Goal: Transaction & Acquisition: Subscribe to service/newsletter

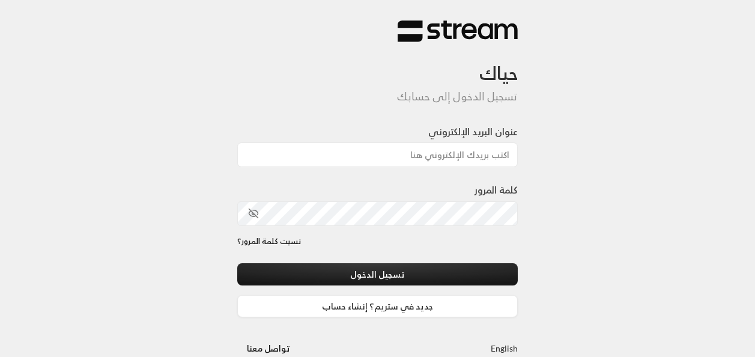
click at [454, 155] on input "عنوان البريد الإلكتروني" at bounding box center [377, 154] width 281 height 25
type input "[EMAIL_ADDRESS][DOMAIN_NAME]"
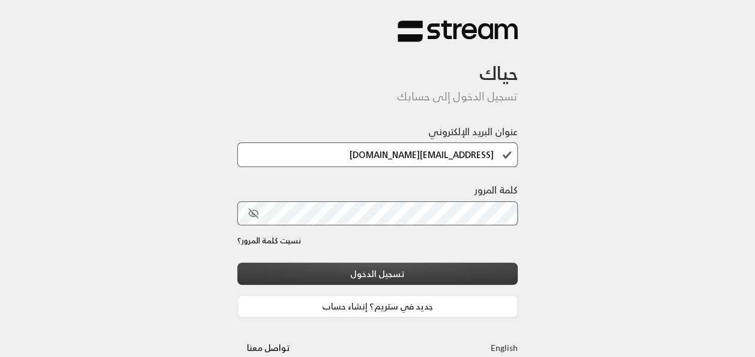
click at [371, 274] on button "تسجيل الدخول" at bounding box center [377, 273] width 281 height 22
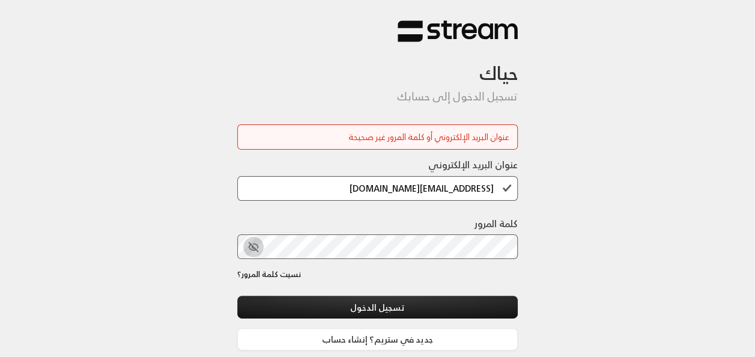
click at [252, 247] on icon "toggle password visibility" at bounding box center [253, 247] width 2 height 2
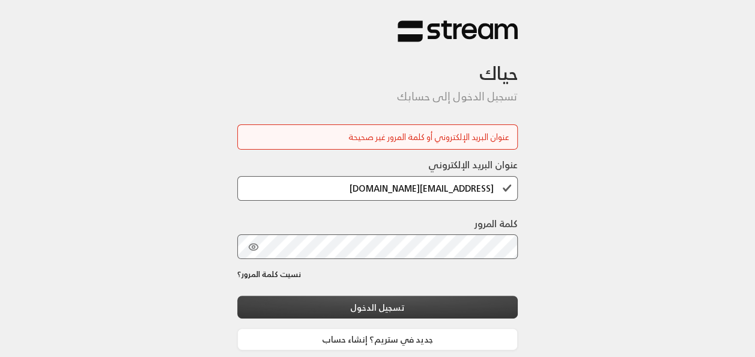
click at [293, 306] on button "تسجيل الدخول" at bounding box center [377, 307] width 281 height 22
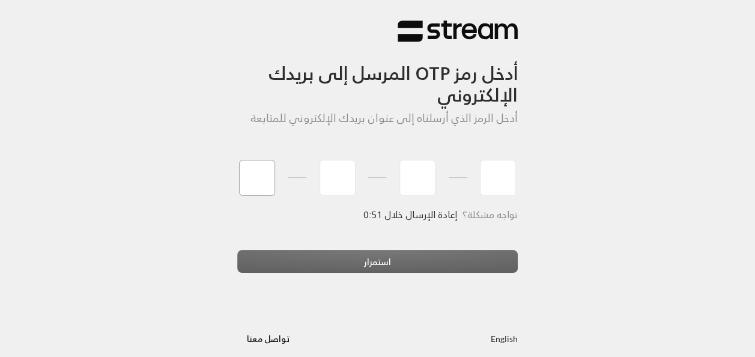
type input "6"
type input "0"
type input "9"
type input "2"
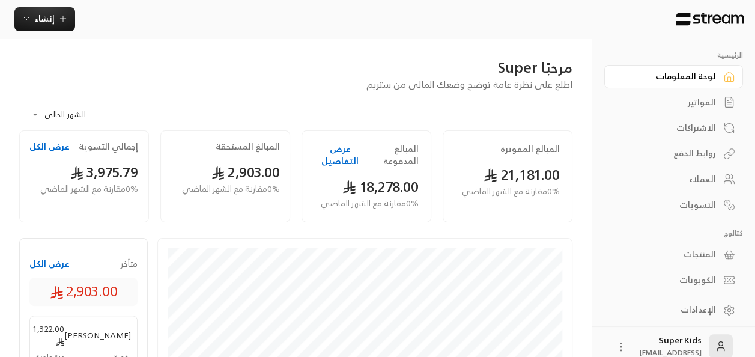
click at [714, 103] on div "الفواتير" at bounding box center [667, 102] width 97 height 12
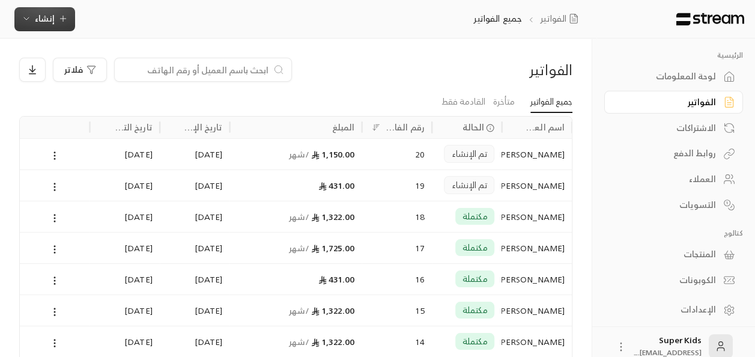
click at [58, 20] on icon "button" at bounding box center [63, 19] width 10 height 10
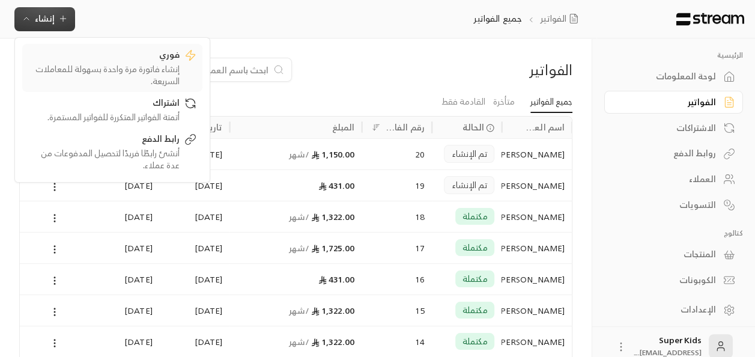
click at [141, 72] on div "إنشاء فاتورة مرة واحدة بسهولة للمعاملات السريعة." at bounding box center [103, 75] width 151 height 24
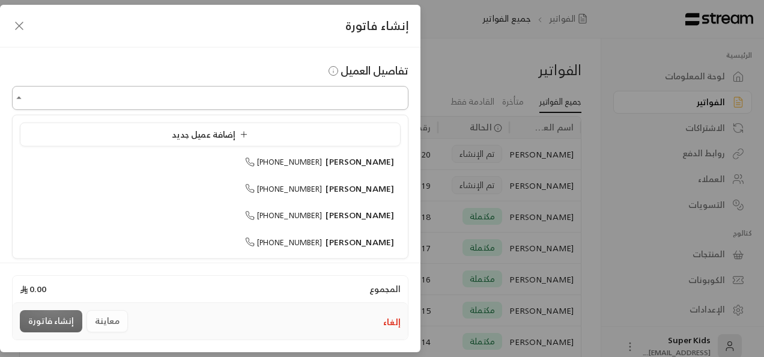
click at [306, 98] on input "اختر العميل" at bounding box center [210, 98] width 396 height 21
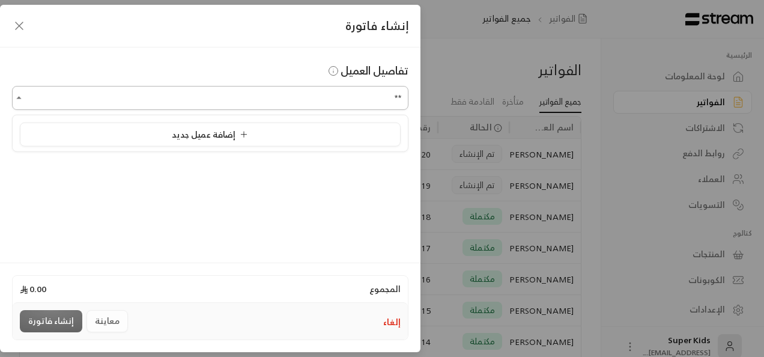
type input "*"
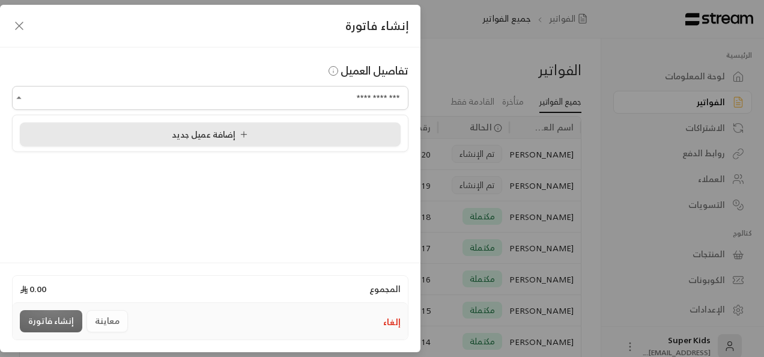
click at [271, 132] on div "إضافة عميل جديد" at bounding box center [210, 134] width 368 height 13
type input "**********"
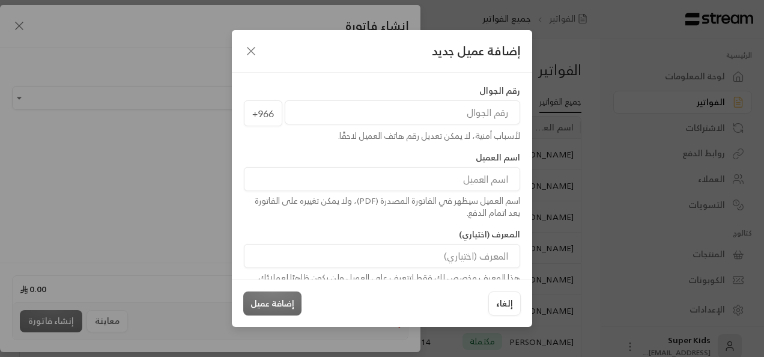
click at [462, 111] on input "tel" at bounding box center [402, 112] width 235 height 24
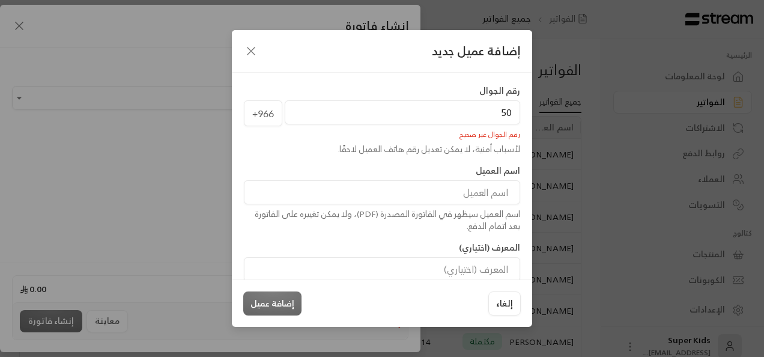
type input "5"
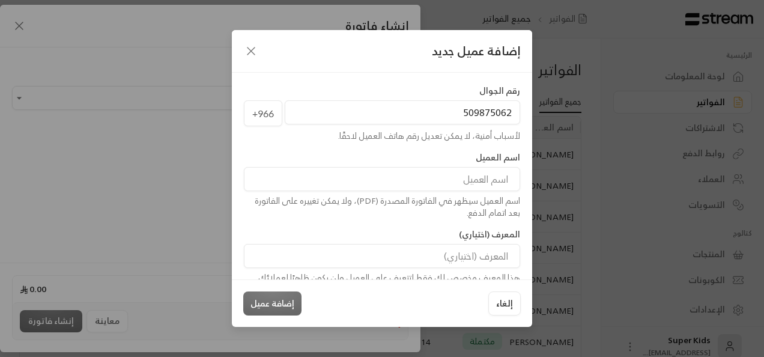
type input "509875062"
click at [398, 184] on input at bounding box center [382, 179] width 276 height 24
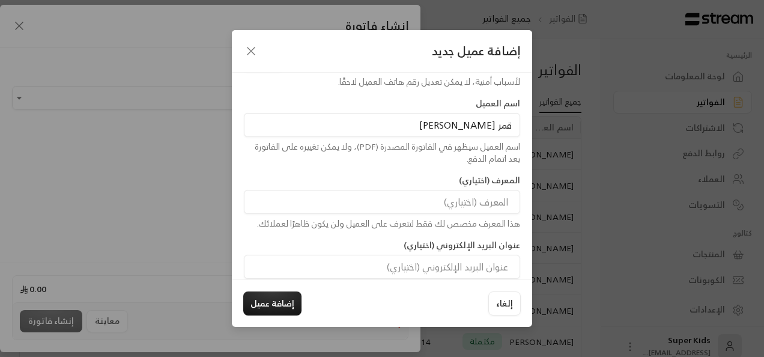
scroll to position [82, 0]
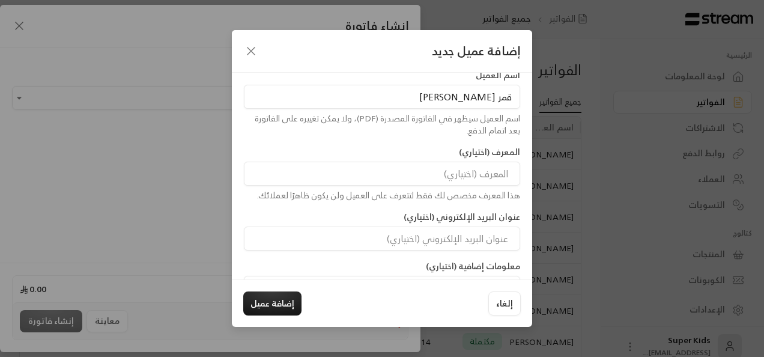
type input "قمر [PERSON_NAME]"
click at [276, 314] on button "إضافة عميل" at bounding box center [272, 303] width 58 height 24
click at [282, 299] on div "إلغاء إضافة عميل" at bounding box center [381, 303] width 277 height 24
type input "**********"
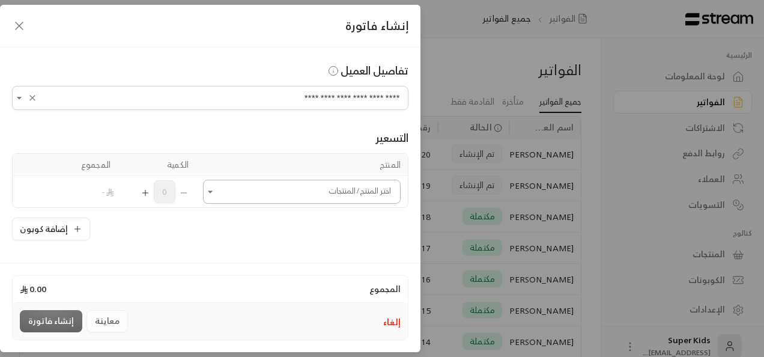
click at [212, 190] on icon "Open" at bounding box center [210, 192] width 12 height 12
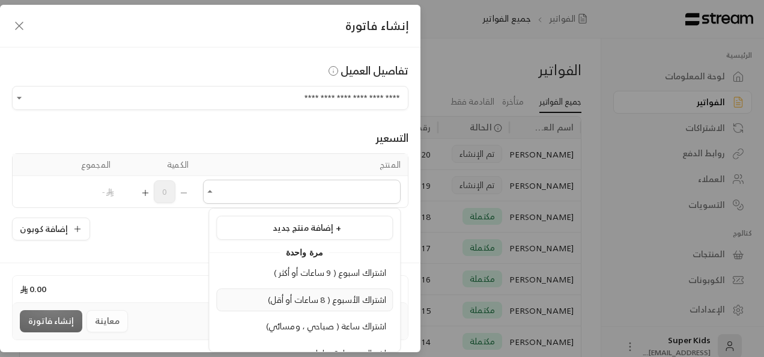
click at [313, 300] on span "اشتراك الأسبوع ( 8 ساعات أو أقل)" at bounding box center [327, 299] width 119 height 15
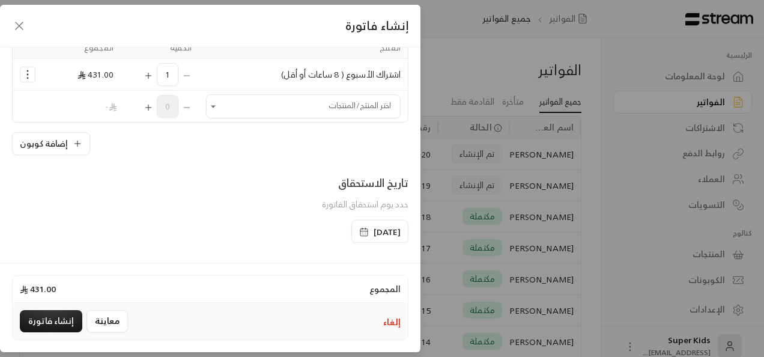
scroll to position [120, 0]
click at [190, 71] on div "1" at bounding box center [160, 72] width 64 height 23
click at [34, 75] on icon "Selected Products" at bounding box center [28, 72] width 12 height 12
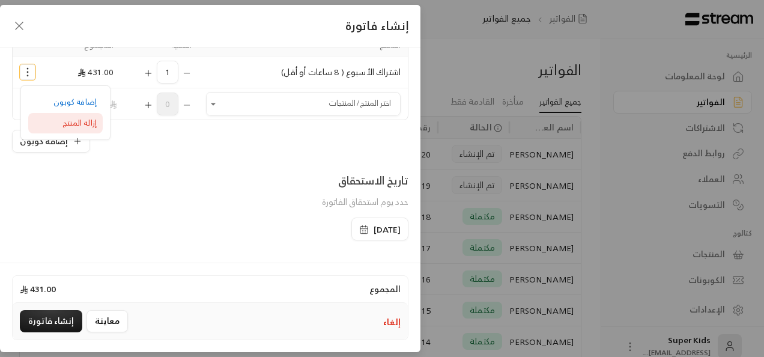
click at [94, 122] on span "إزالة المنتج" at bounding box center [79, 123] width 34 height 14
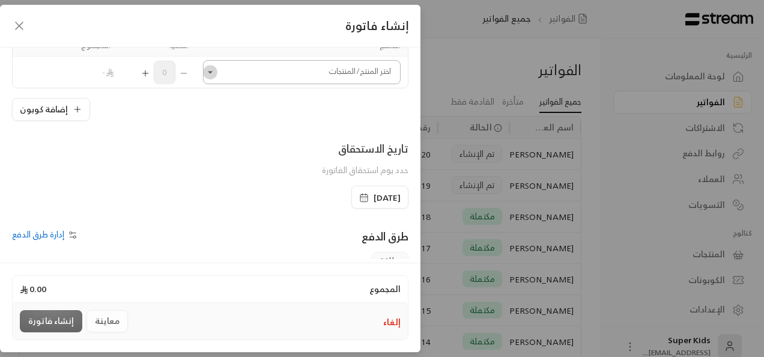
click at [216, 65] on button "Open" at bounding box center [210, 72] width 14 height 14
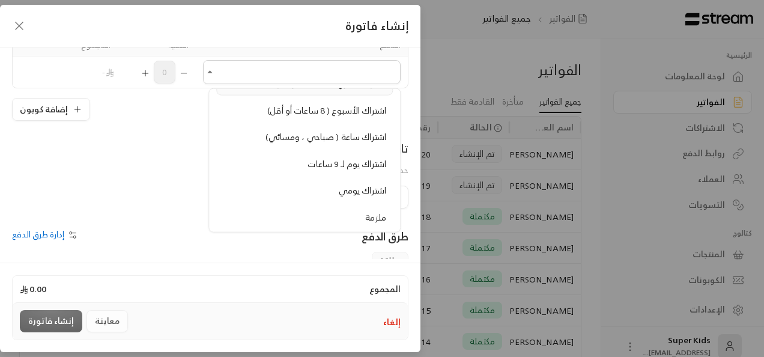
scroll to position [0, 0]
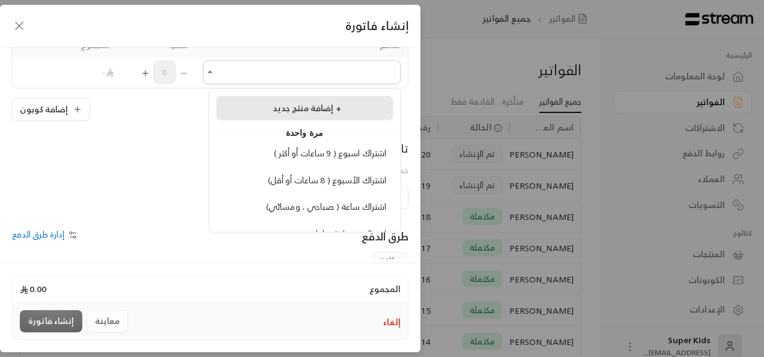
click at [357, 106] on div "إضافة منتج جديد +" at bounding box center [304, 108] width 163 height 13
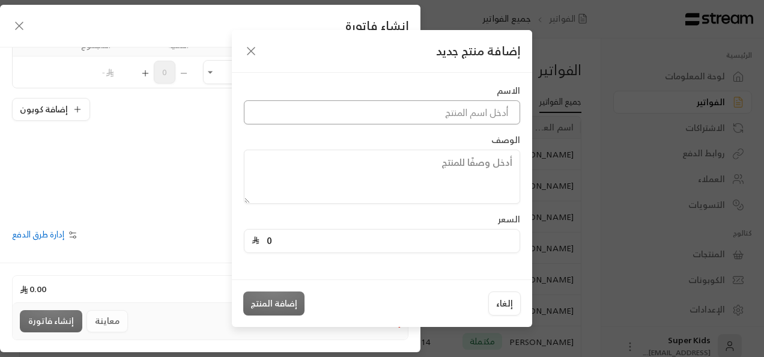
click at [363, 111] on input at bounding box center [382, 112] width 276 height 24
type input "اشتراك شهري"
click at [468, 241] on input "0" at bounding box center [385, 240] width 253 height 23
type input "1322"
click at [287, 303] on button "إضافة المنتج" at bounding box center [273, 303] width 61 height 24
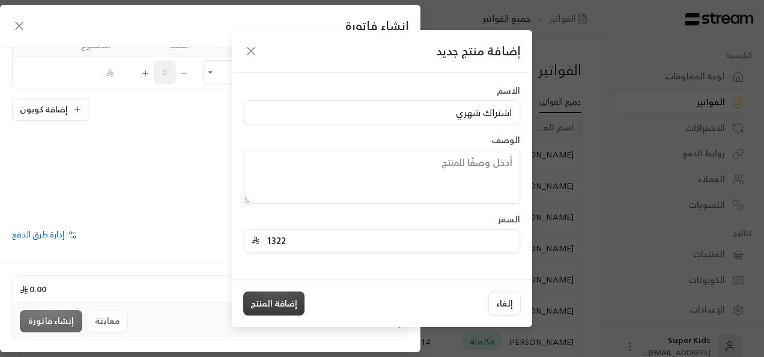
type input "0"
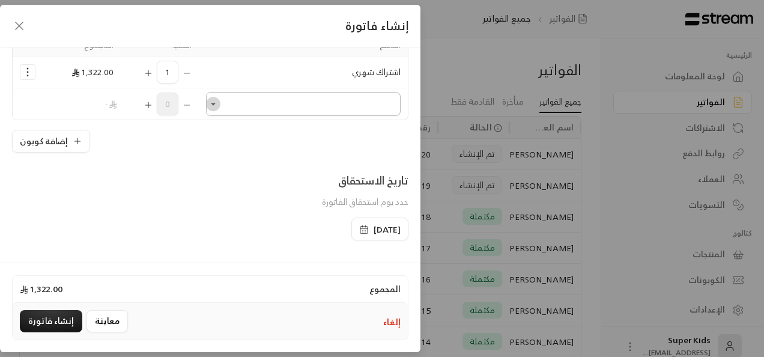
click at [219, 106] on icon "Open" at bounding box center [213, 104] width 12 height 12
click at [159, 181] on div "تاريخ الاستحقاق حدد يوم استحقاق الفاتورة" at bounding box center [210, 195] width 408 height 46
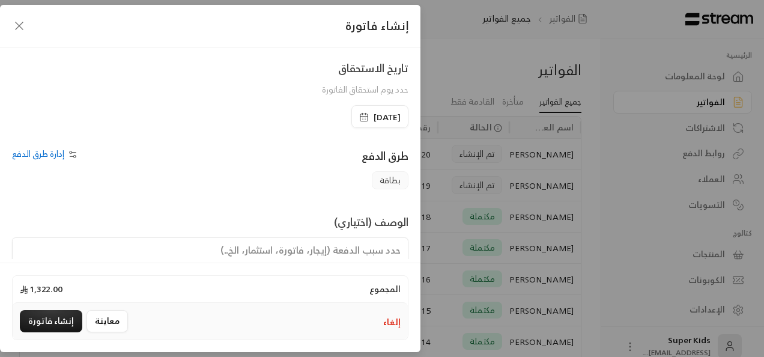
scroll to position [276, 0]
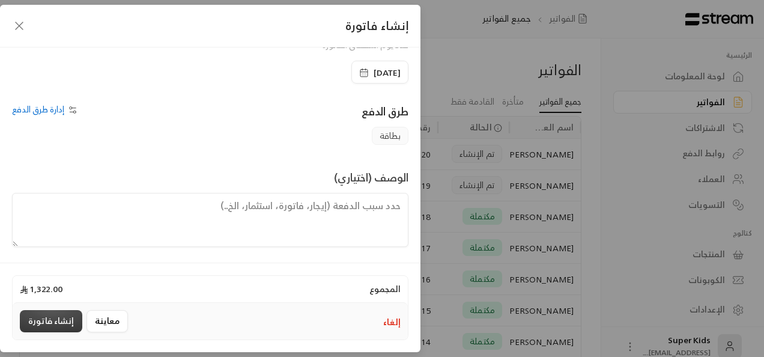
click at [53, 323] on button "إنشاء فاتورة" at bounding box center [51, 321] width 62 height 22
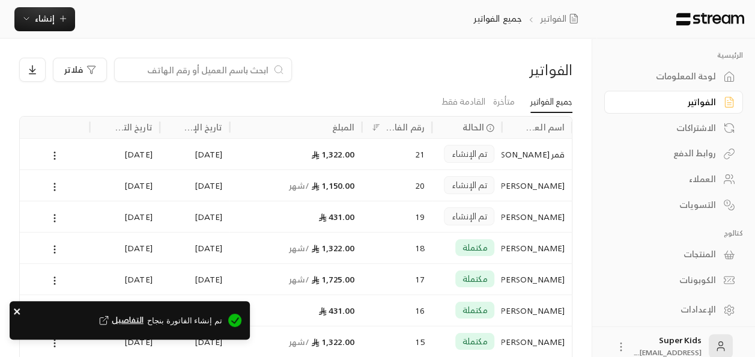
click at [15, 310] on icon "close" at bounding box center [17, 311] width 6 height 6
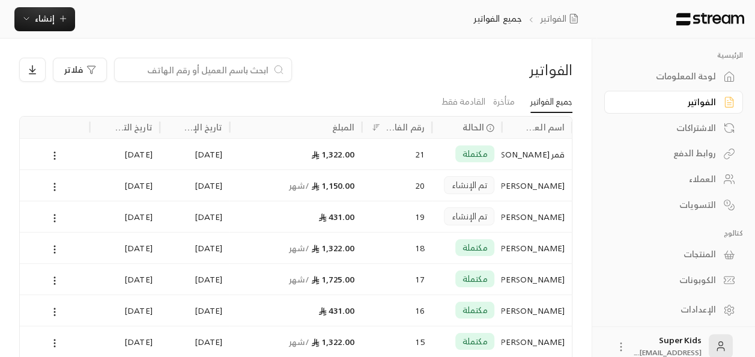
click at [711, 74] on div "لوحة المعلومات" at bounding box center [667, 76] width 97 height 12
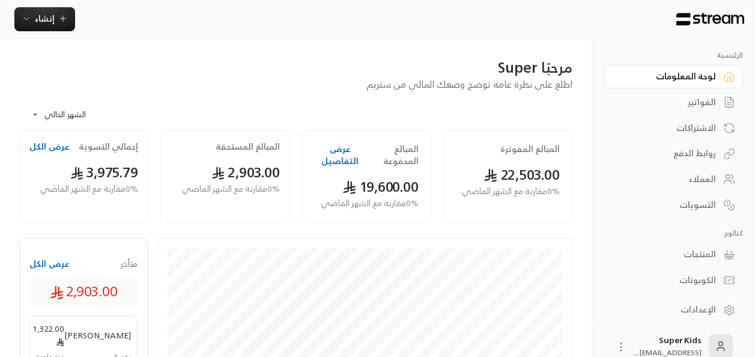
click at [696, 97] on div "الفواتير" at bounding box center [667, 102] width 97 height 12
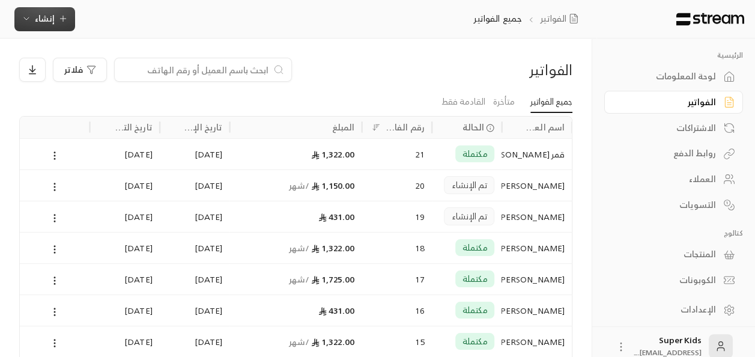
click at [38, 23] on span "إنشاء" at bounding box center [45, 18] width 20 height 15
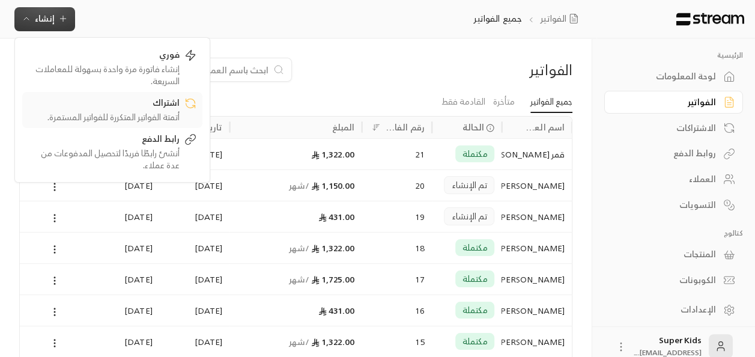
click at [158, 106] on div "اشتراك" at bounding box center [103, 104] width 151 height 14
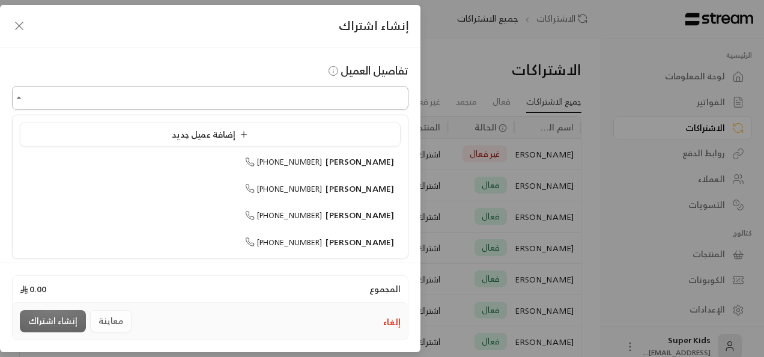
click at [367, 94] on input "اختر العميل" at bounding box center [210, 98] width 396 height 21
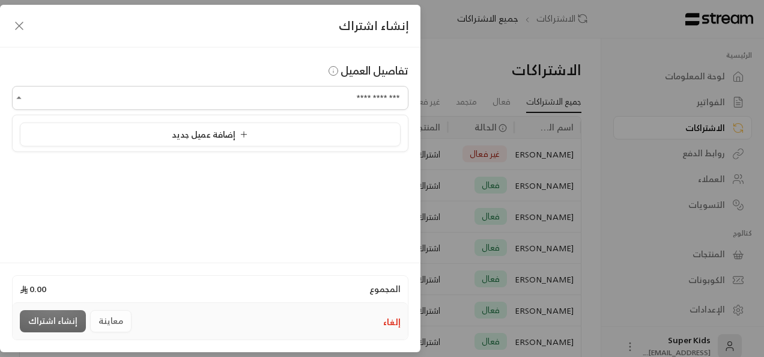
type input "**********"
click at [479, 85] on div "إنشاء اشتراك تفاصيل العميل اختر العميل اختر العميل المجموع 0.00 إلغاء معاينة إن…" at bounding box center [382, 178] width 764 height 357
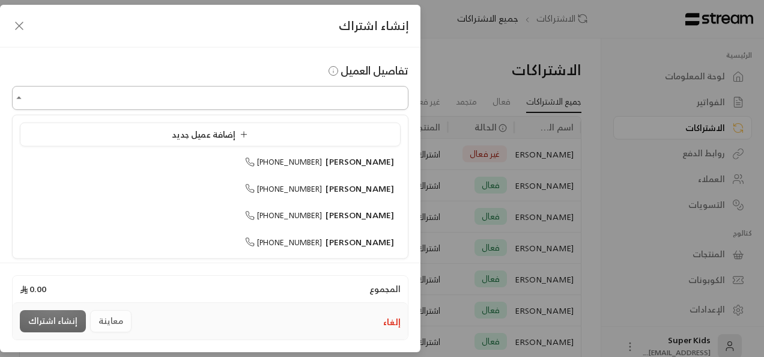
click at [77, 100] on input "اختر العميل" at bounding box center [210, 98] width 396 height 21
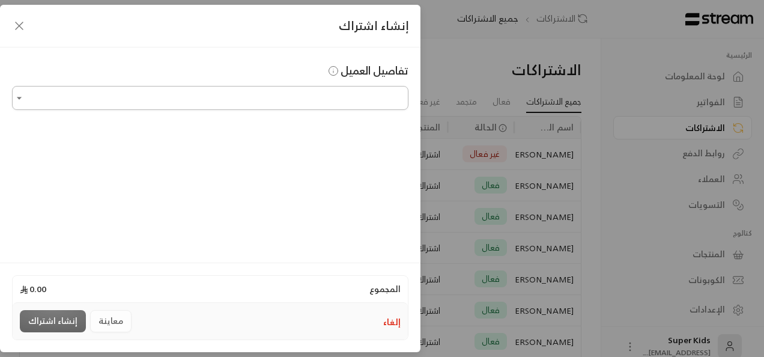
click at [132, 101] on input "اختر العميل" at bounding box center [210, 98] width 396 height 21
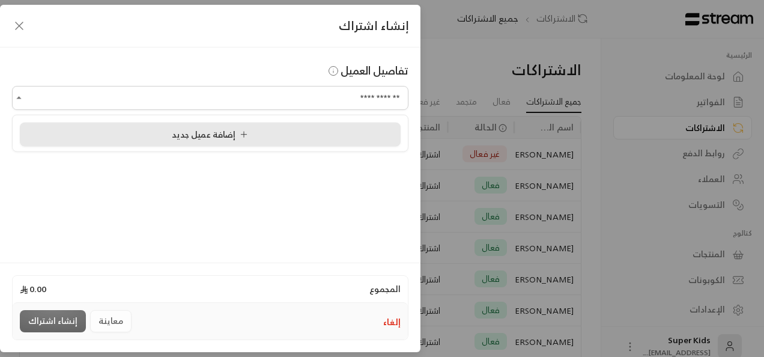
click at [150, 133] on div "إضافة عميل جديد" at bounding box center [210, 134] width 368 height 13
type input "**********"
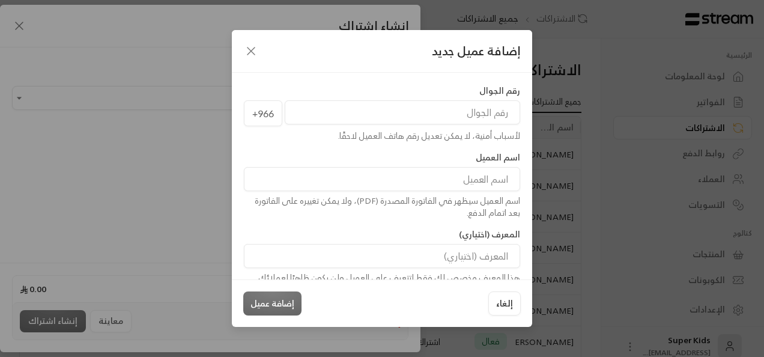
click at [442, 109] on input "tel" at bounding box center [402, 112] width 235 height 24
paste input "966504853560"
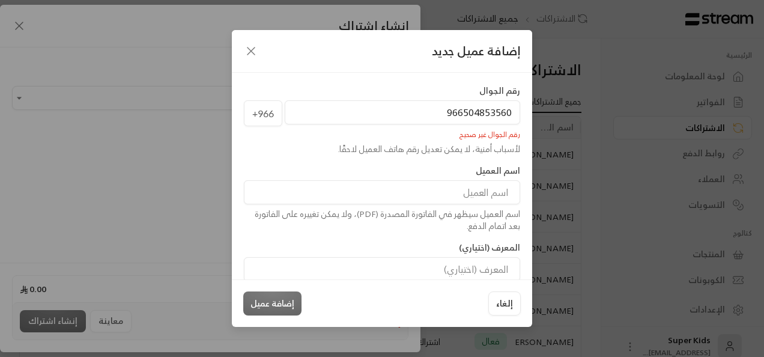
drag, startPoint x: 461, startPoint y: 112, endPoint x: 411, endPoint y: 117, distance: 50.1
click at [411, 117] on input "966504853560" at bounding box center [402, 112] width 235 height 24
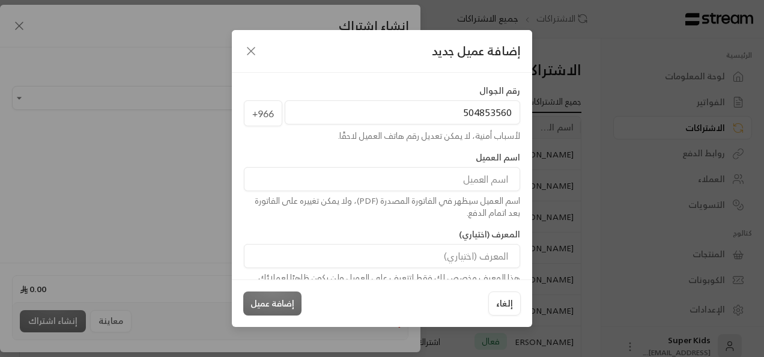
type input "504853560"
click at [481, 183] on input at bounding box center [382, 179] width 276 height 24
type input "[PERSON_NAME]"
click at [273, 304] on button "إضافة عميل" at bounding box center [272, 303] width 58 height 24
type input "**********"
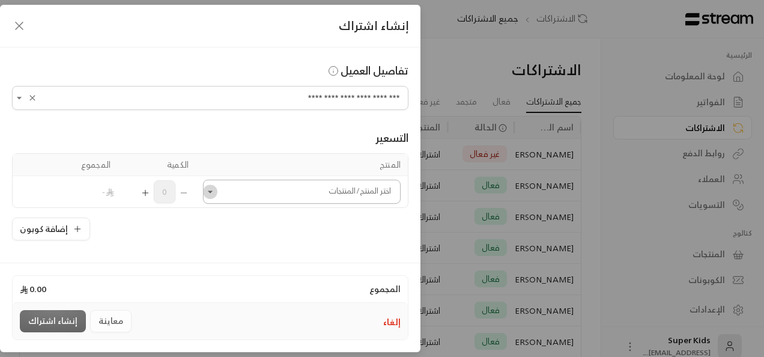
click at [216, 193] on icon "Open" at bounding box center [210, 192] width 12 height 12
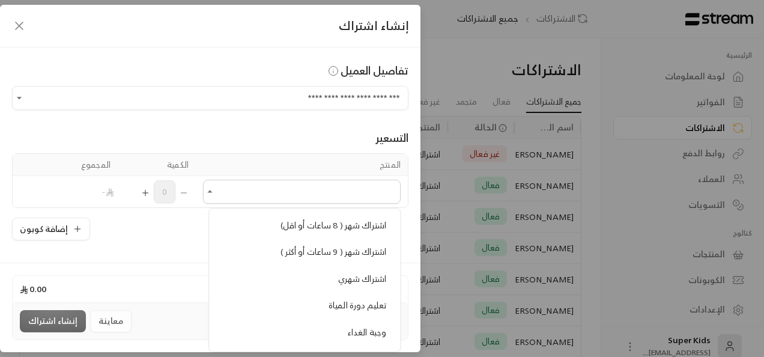
scroll to position [311, 0]
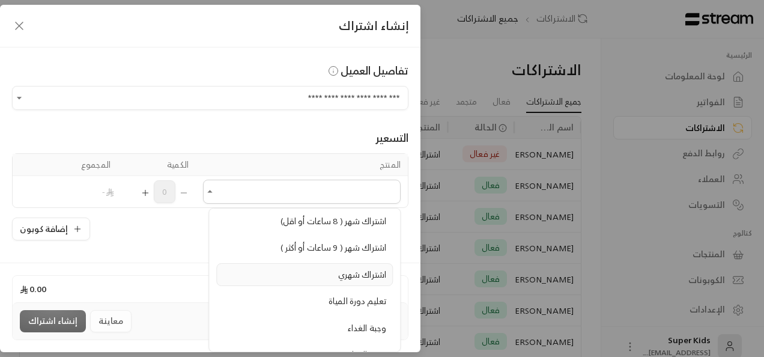
click at [350, 274] on li "اشتراك شهري" at bounding box center [304, 274] width 177 height 23
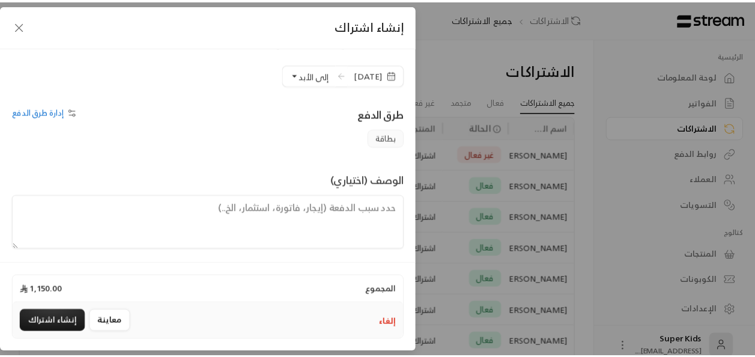
scroll to position [282, 0]
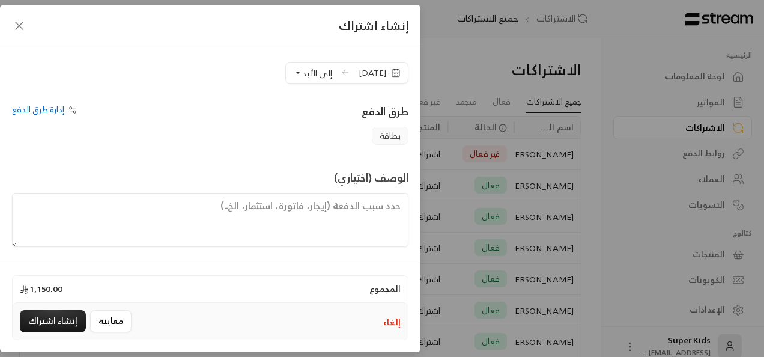
click at [362, 73] on span "[DATE]" at bounding box center [373, 73] width 28 height 12
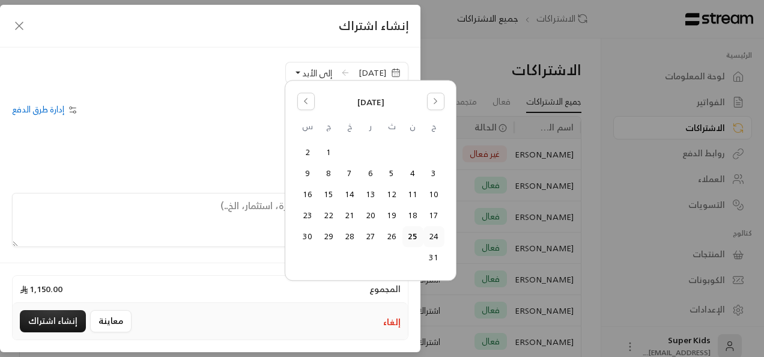
click at [435, 236] on button "24" at bounding box center [434, 237] width 20 height 20
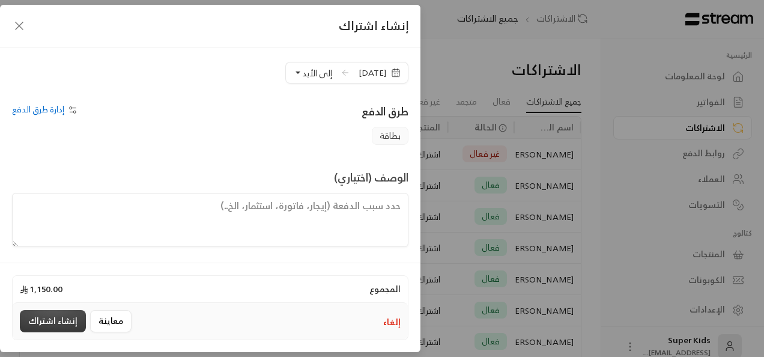
click at [59, 322] on button "إنشاء اشتراك" at bounding box center [53, 321] width 66 height 22
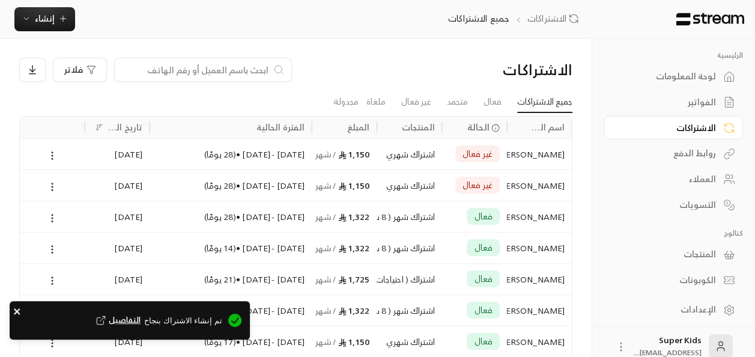
click at [16, 312] on icon "close" at bounding box center [17, 311] width 6 height 6
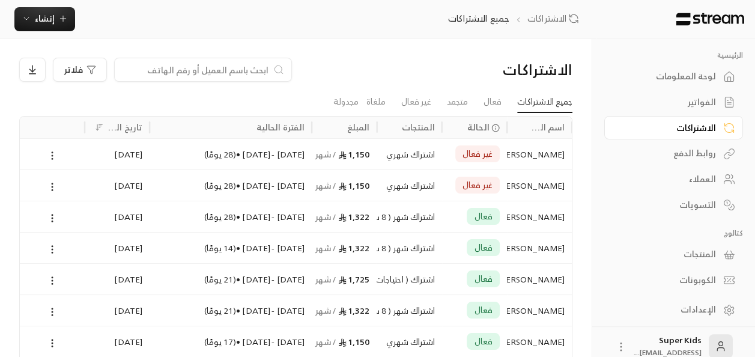
click at [52, 153] on circle at bounding box center [52, 152] width 1 height 1
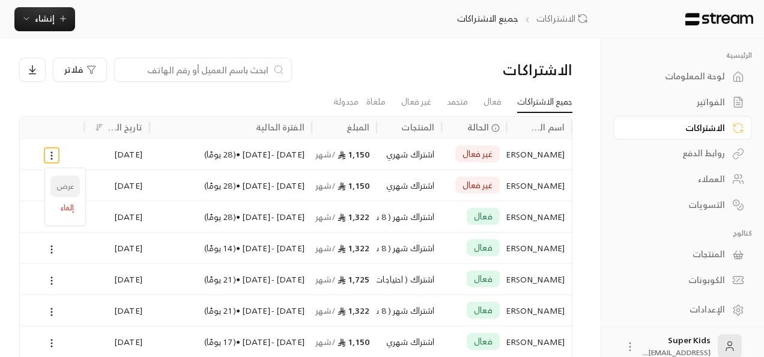
click at [67, 187] on link "عرض" at bounding box center [64, 186] width 29 height 22
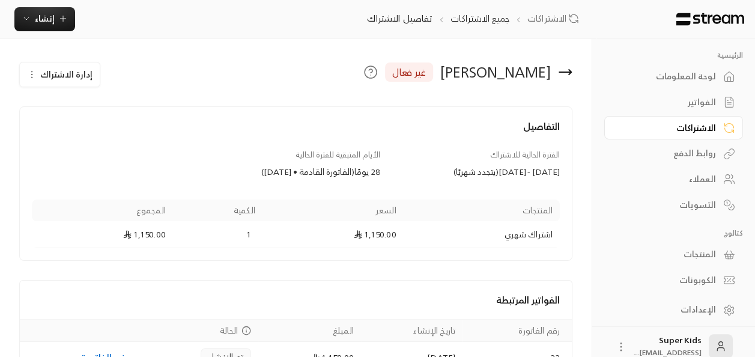
scroll to position [70, 0]
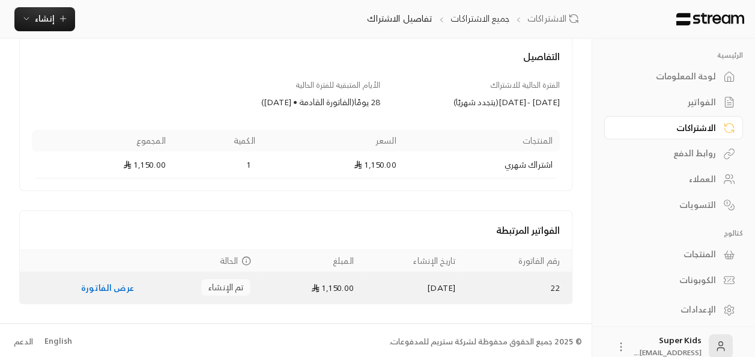
click at [100, 291] on link "عرض الفاتورة" at bounding box center [107, 287] width 53 height 15
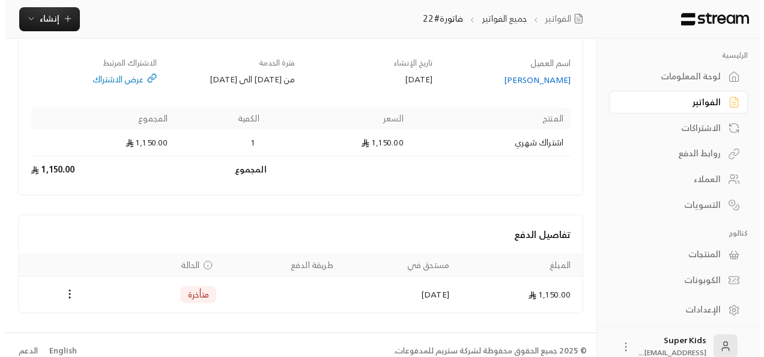
scroll to position [98, 0]
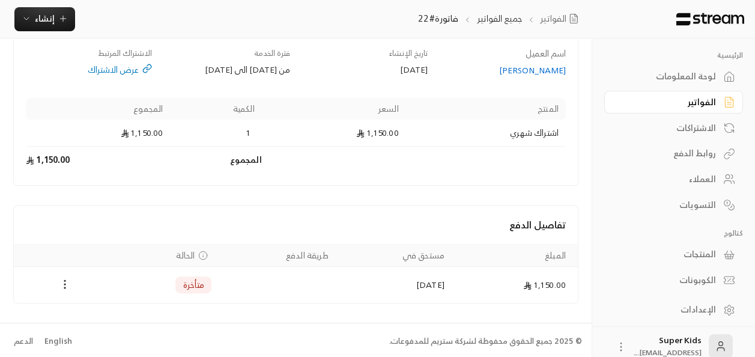
click at [64, 287] on circle "Payments" at bounding box center [64, 287] width 1 height 1
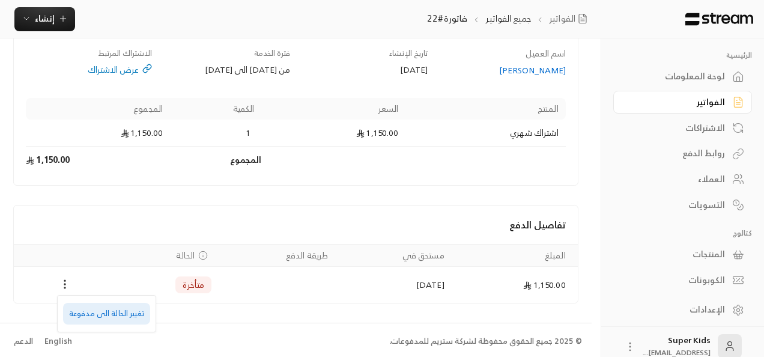
click at [80, 315] on li "تغيير الحالة الى مدفوعة" at bounding box center [106, 314] width 87 height 22
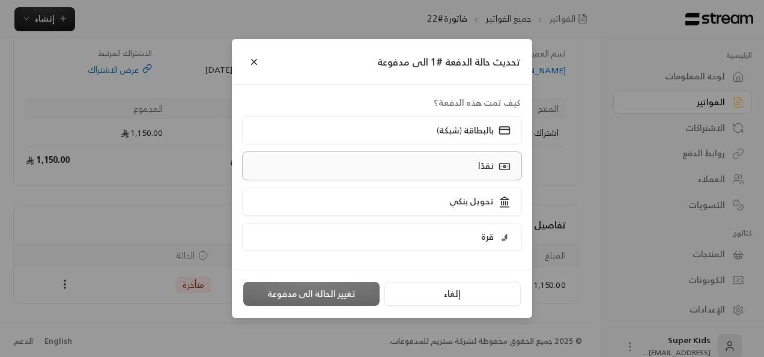
click at [436, 171] on label "نقدًا" at bounding box center [382, 165] width 281 height 28
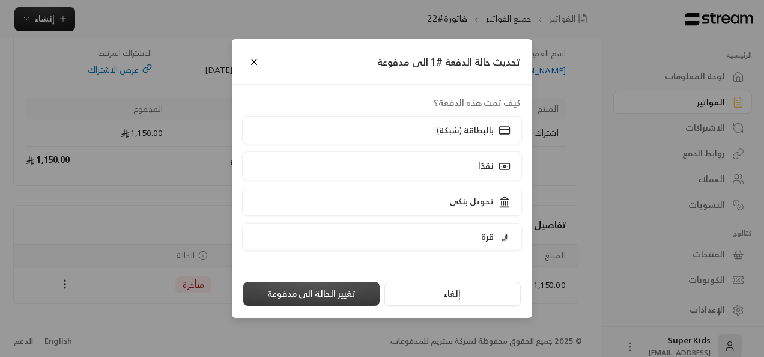
click at [329, 293] on button "تغيير الحالة الى مدفوعة" at bounding box center [311, 294] width 136 height 24
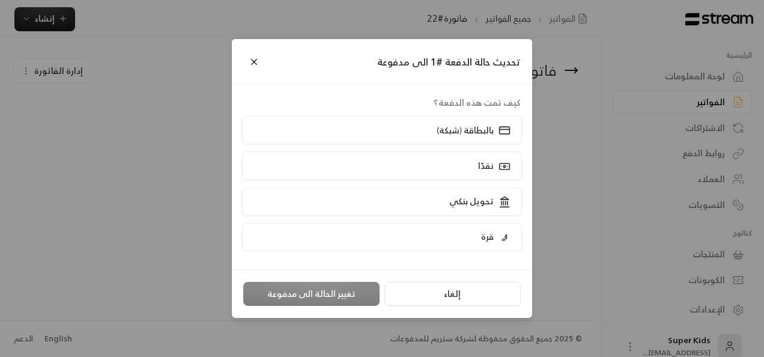
scroll to position [0, 0]
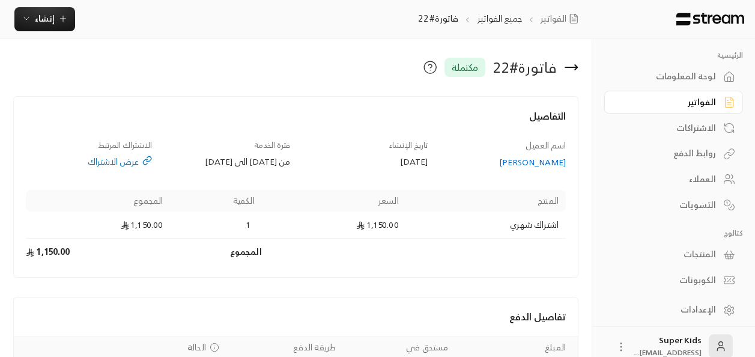
click at [695, 70] on div "لوحة المعلومات" at bounding box center [667, 76] width 97 height 12
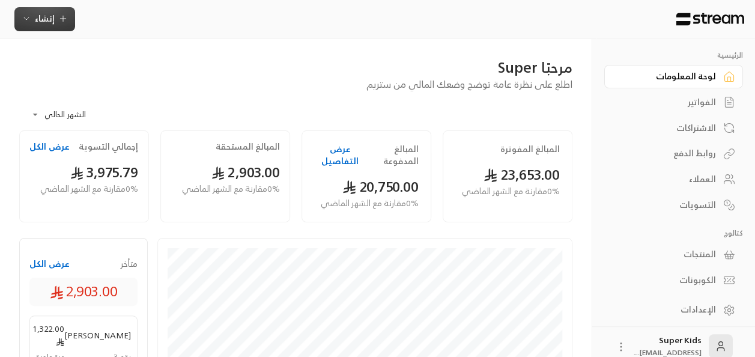
click at [52, 19] on span "إنشاء" at bounding box center [45, 18] width 20 height 15
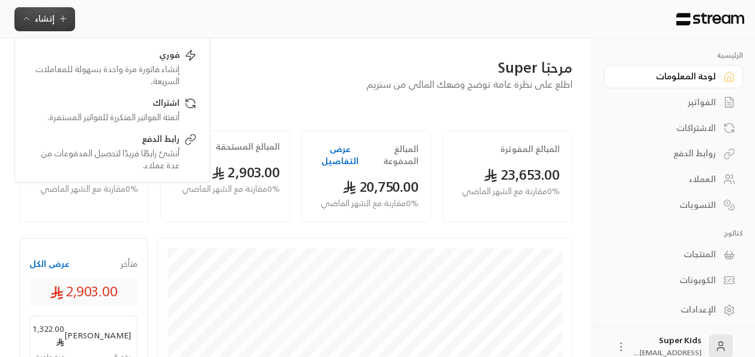
click at [709, 101] on div "الفواتير" at bounding box center [667, 102] width 97 height 12
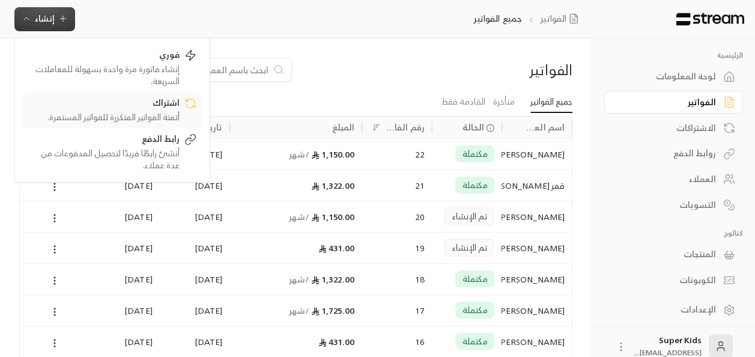
click at [160, 103] on div "اشتراك" at bounding box center [103, 104] width 151 height 14
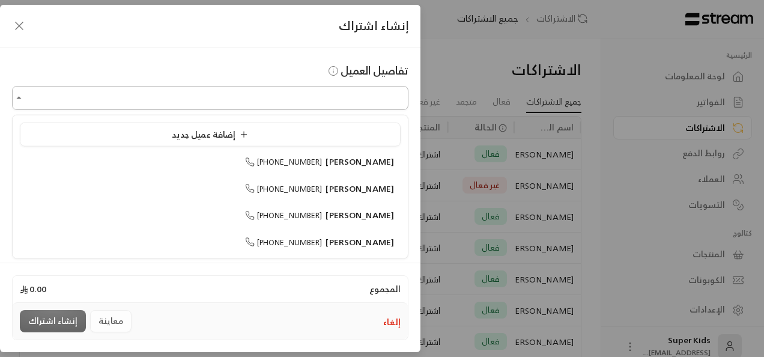
click at [339, 96] on input "اختر العميل" at bounding box center [210, 98] width 396 height 21
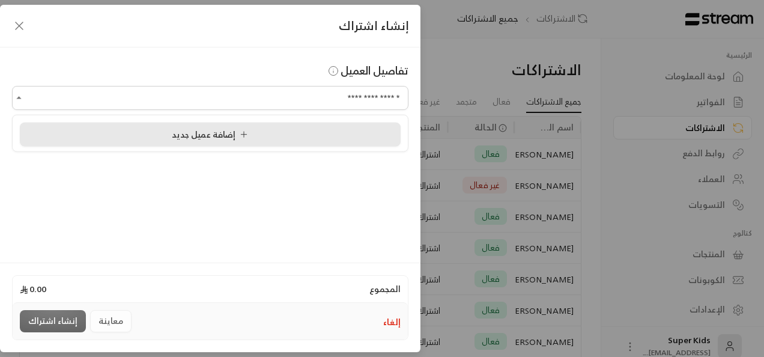
click at [277, 130] on div "إضافة عميل جديد" at bounding box center [210, 134] width 368 height 13
type input "**********"
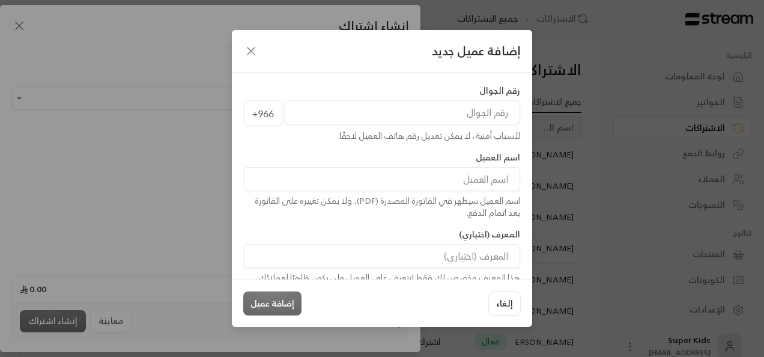
click at [401, 114] on input "tel" at bounding box center [402, 112] width 235 height 24
click at [473, 112] on input "tel" at bounding box center [402, 112] width 235 height 24
paste input "966536379294"
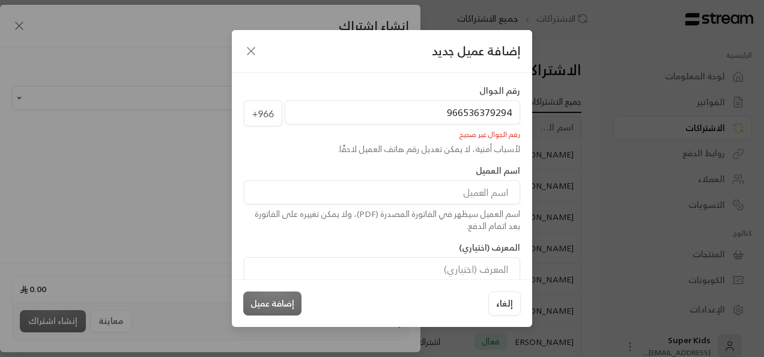
drag, startPoint x: 461, startPoint y: 113, endPoint x: 378, endPoint y: 106, distance: 83.2
click at [378, 106] on input "966536379294" at bounding box center [402, 112] width 235 height 24
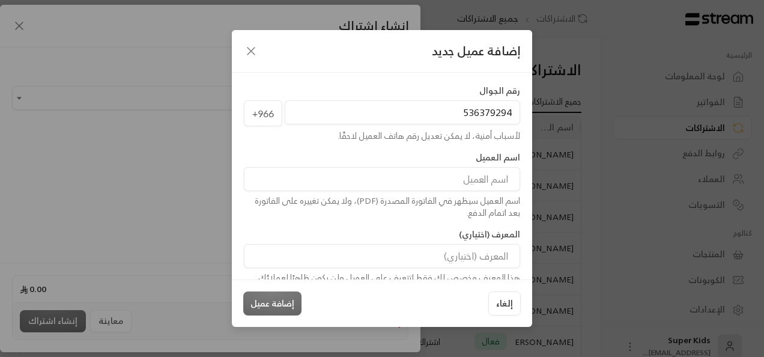
type input "536379294"
click at [435, 177] on input at bounding box center [382, 179] width 276 height 24
click at [404, 186] on input "[PERSON_NAME]" at bounding box center [382, 179] width 276 height 24
type input "[PERSON_NAME]"
click at [290, 299] on button "إضافة عميل" at bounding box center [272, 303] width 58 height 24
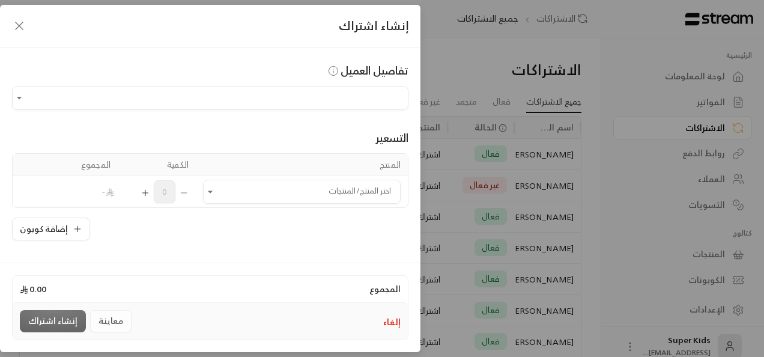
type input "**********"
click at [216, 193] on icon "Open" at bounding box center [210, 192] width 12 height 12
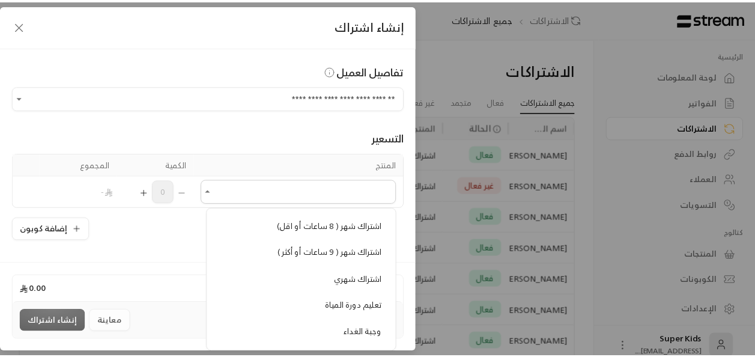
scroll to position [306, 0]
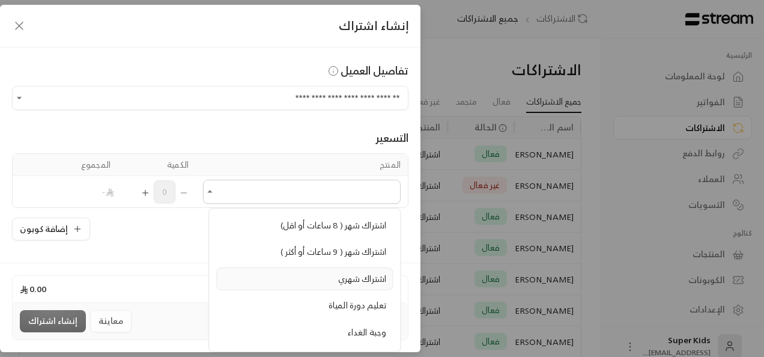
click at [370, 273] on span "اشتراك شهري" at bounding box center [362, 278] width 48 height 15
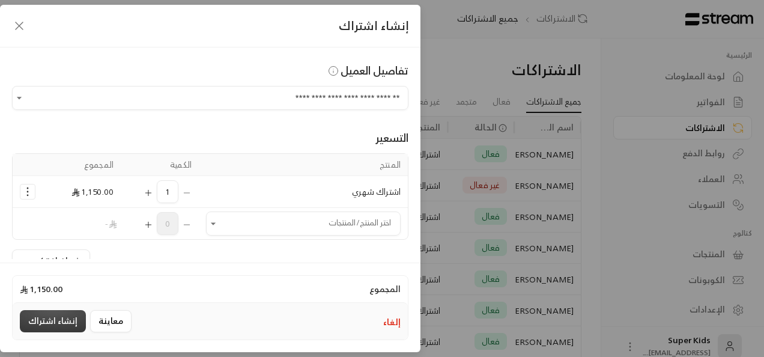
click at [49, 316] on button "إنشاء اشتراك" at bounding box center [53, 321] width 66 height 22
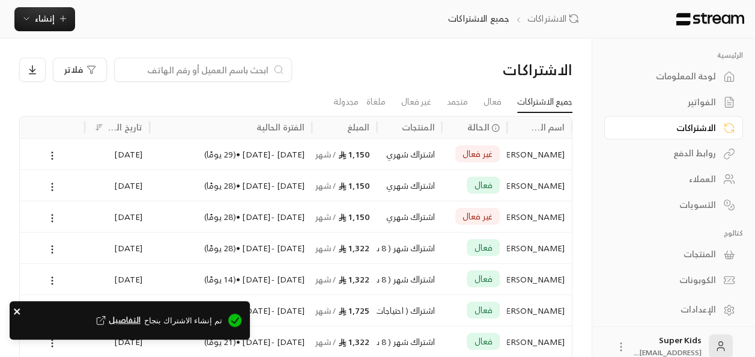
click at [16, 309] on icon "close" at bounding box center [17, 311] width 8 height 10
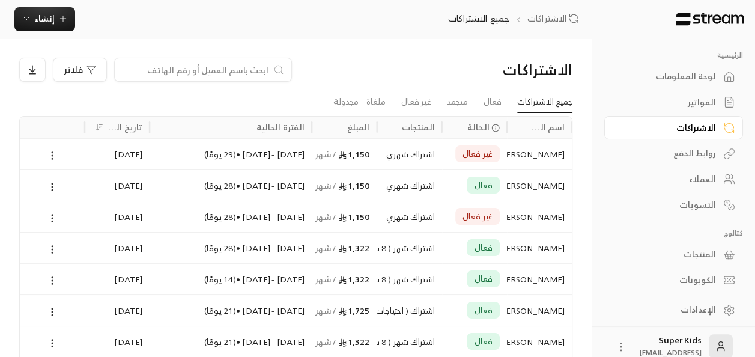
click at [49, 157] on icon at bounding box center [52, 155] width 11 height 11
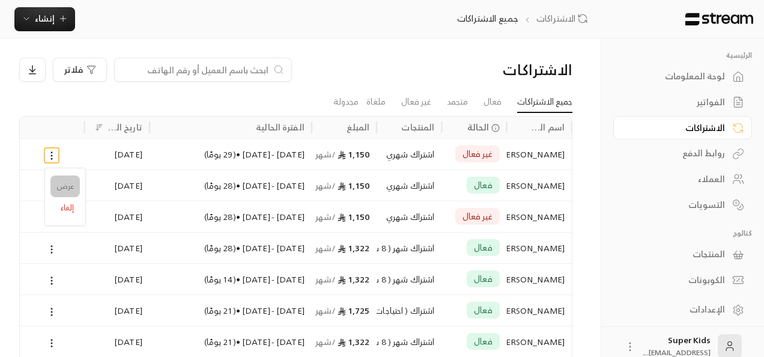
click at [66, 185] on link "عرض" at bounding box center [64, 186] width 29 height 22
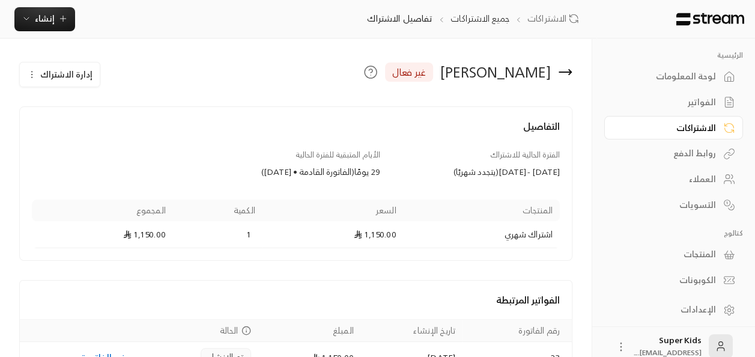
scroll to position [70, 0]
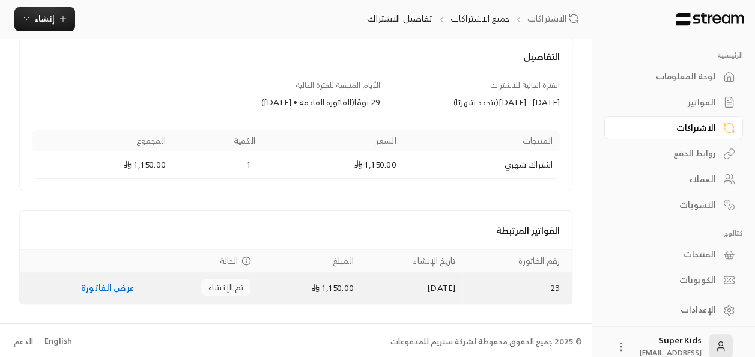
click at [94, 287] on link "عرض الفاتورة" at bounding box center [107, 287] width 53 height 15
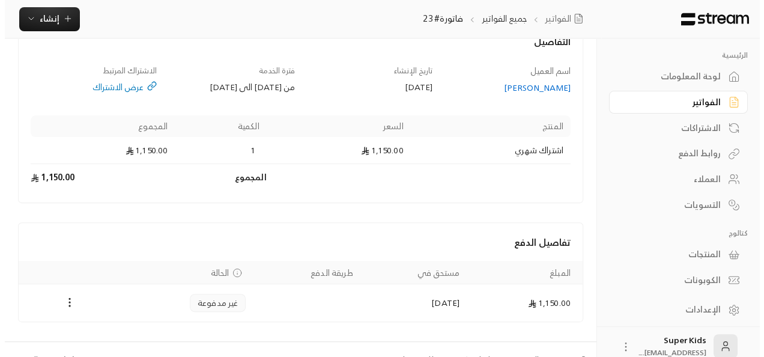
scroll to position [99, 0]
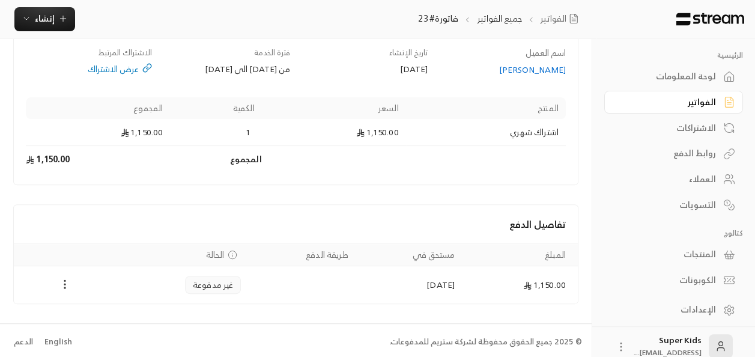
click at [59, 288] on button "Payments" at bounding box center [65, 284] width 14 height 14
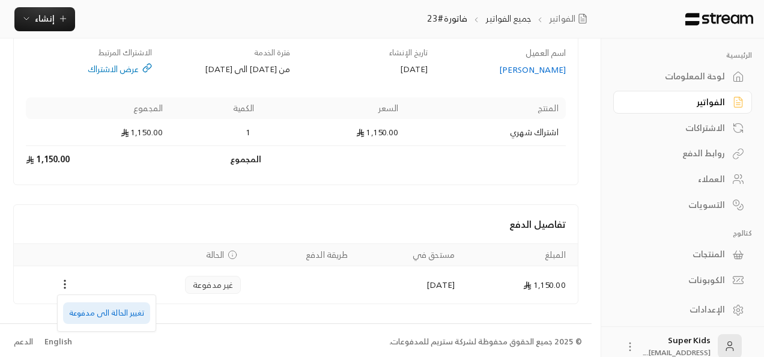
click at [83, 316] on li "تغيير الحالة الى مدفوعة" at bounding box center [106, 313] width 87 height 22
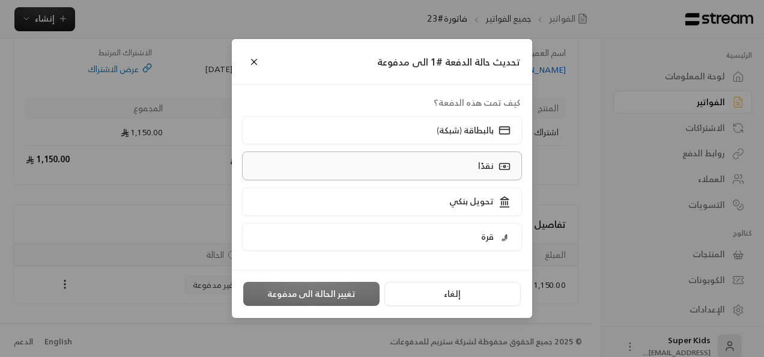
click at [450, 153] on label "نقدًا" at bounding box center [382, 165] width 281 height 28
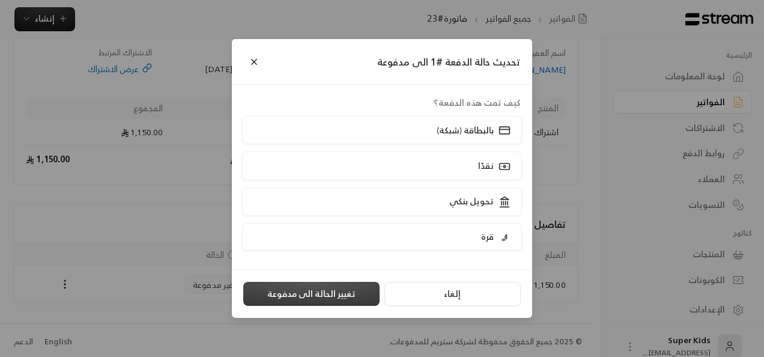
click at [323, 291] on button "تغيير الحالة الى مدفوعة" at bounding box center [311, 294] width 136 height 24
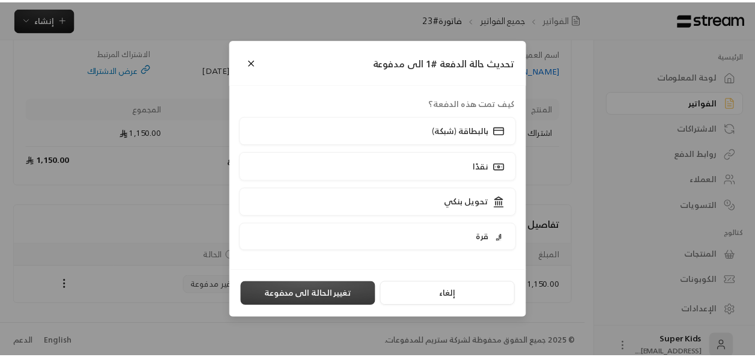
scroll to position [0, 0]
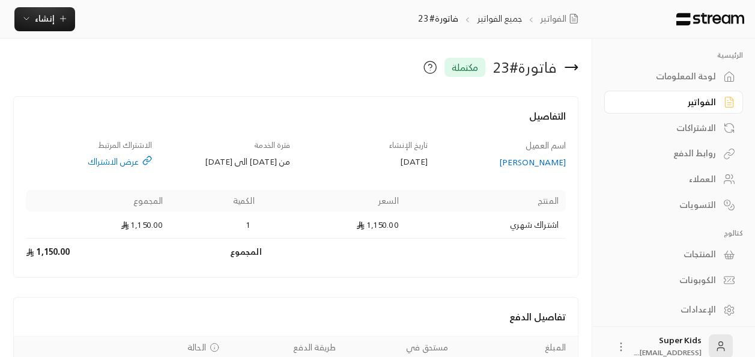
click at [666, 79] on div "لوحة المعلومات" at bounding box center [667, 76] width 97 height 12
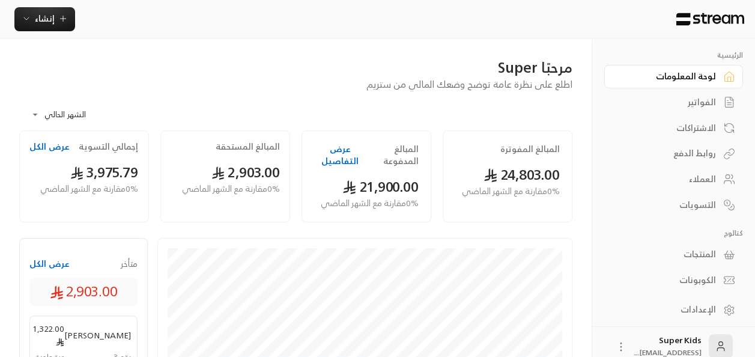
click at [671, 100] on div "الفواتير" at bounding box center [667, 102] width 97 height 12
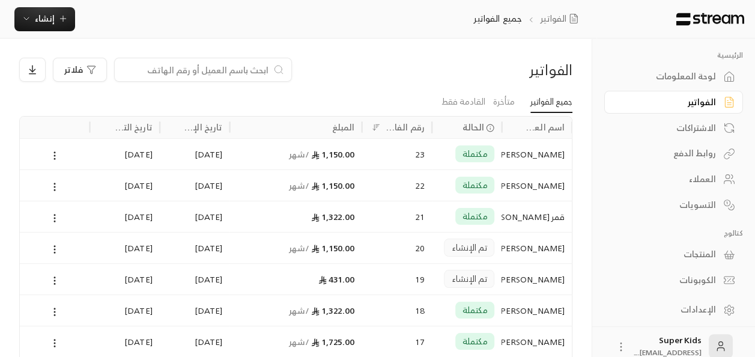
click at [688, 77] on div "لوحة المعلومات" at bounding box center [667, 76] width 97 height 12
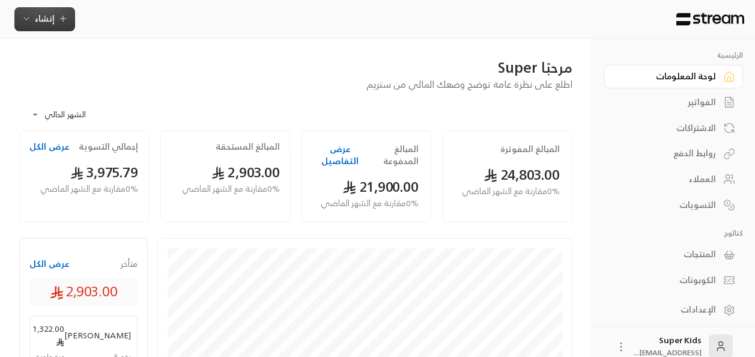
click at [38, 19] on span "إنشاء" at bounding box center [45, 18] width 20 height 15
